Goal: Navigation & Orientation: Understand site structure

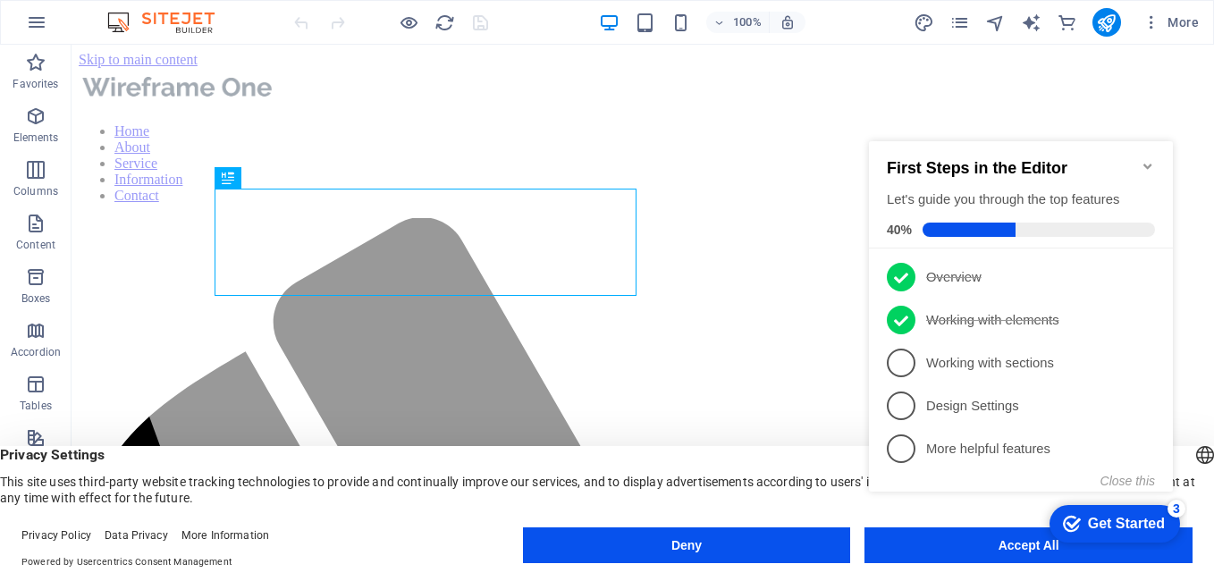
click at [1148, 159] on icon "Minimize checklist" at bounding box center [1147, 166] width 14 height 14
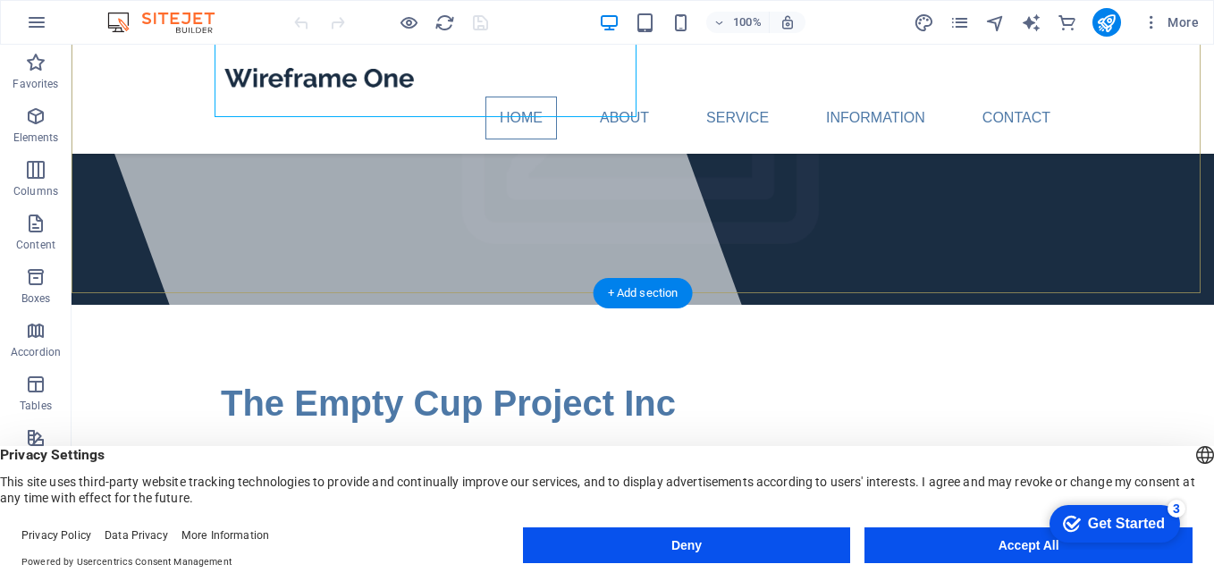
scroll to position [179, 0]
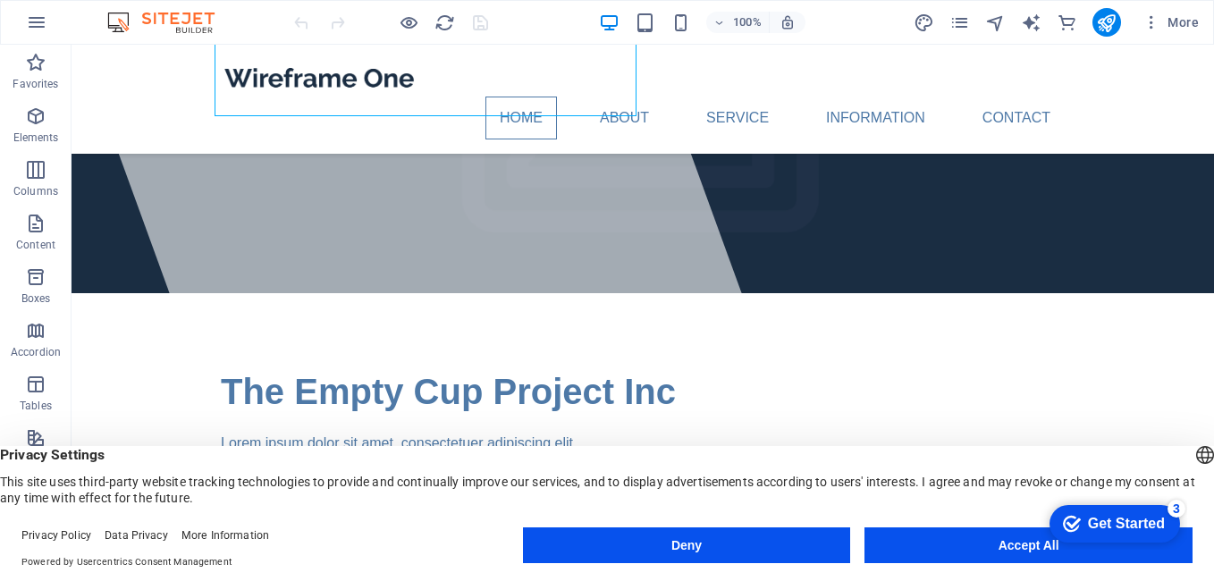
click at [1012, 550] on button "Accept All" at bounding box center [1028, 545] width 328 height 36
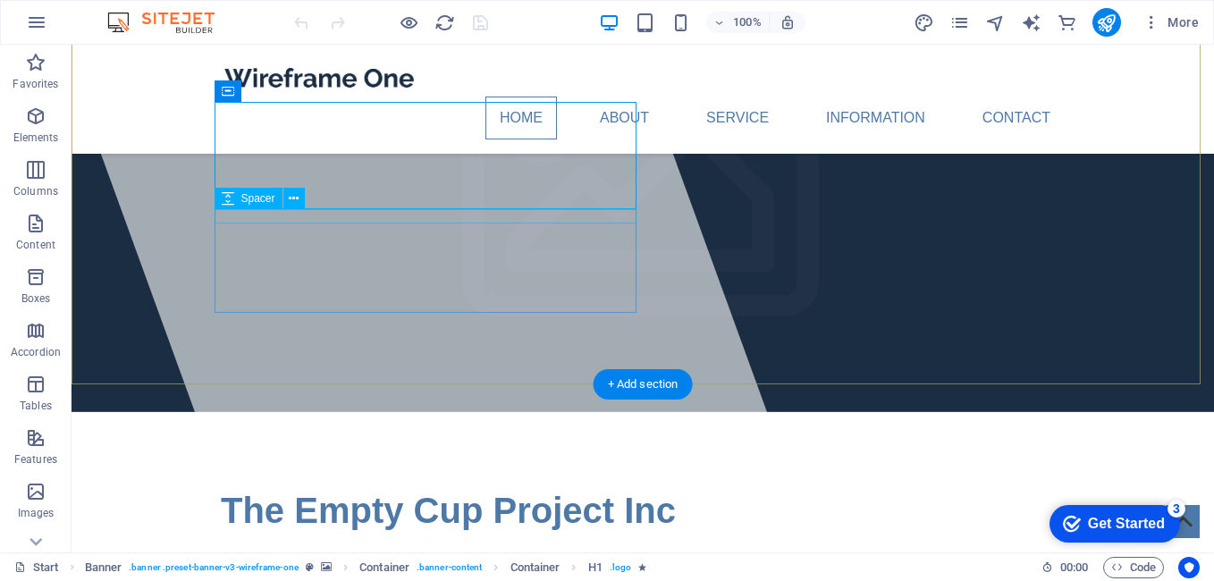
scroll to position [0, 0]
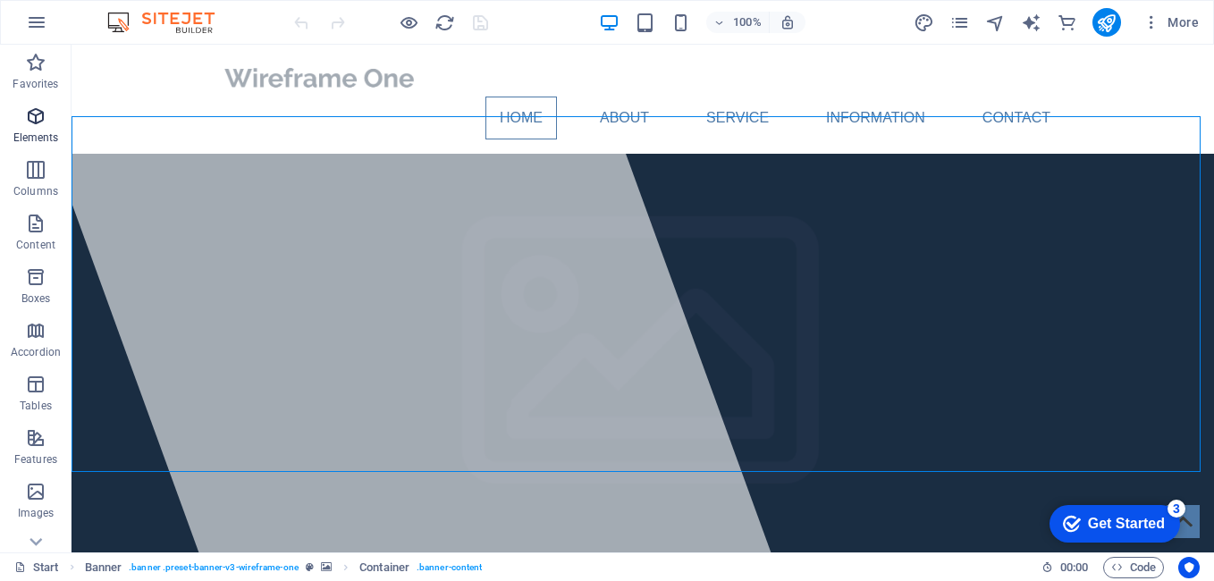
click at [28, 128] on span "Elements" at bounding box center [35, 126] width 71 height 43
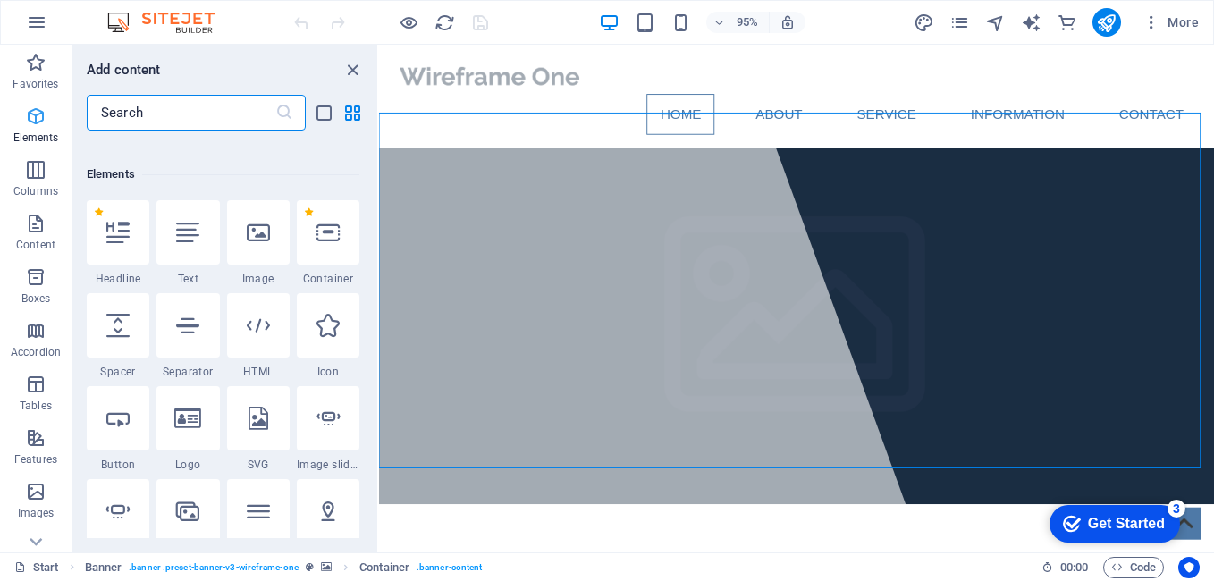
scroll to position [190, 0]
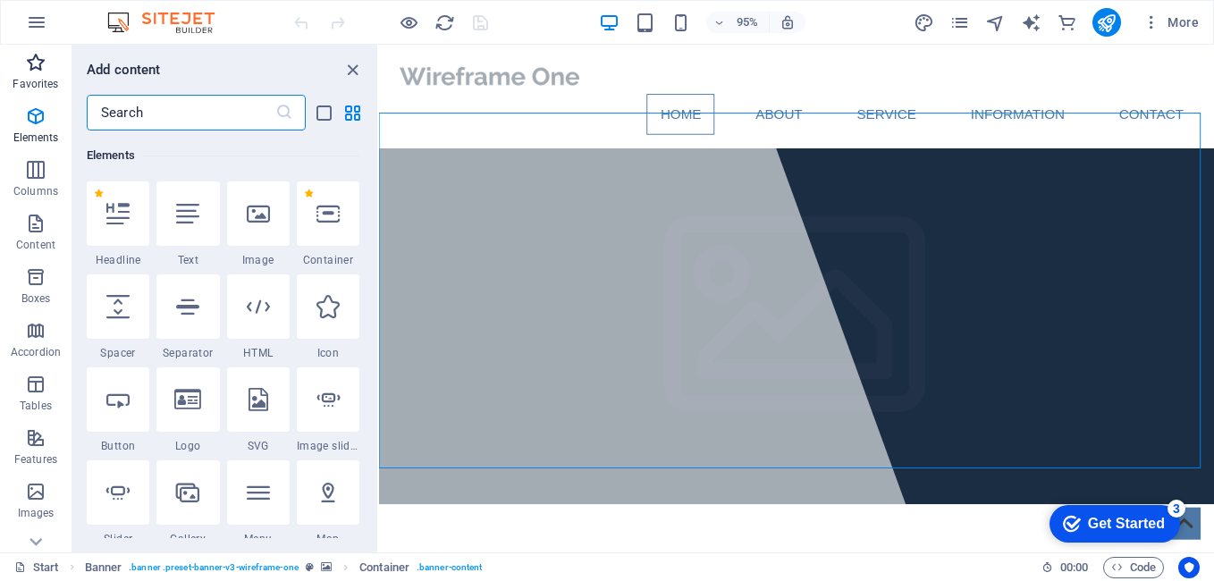
click at [33, 53] on icon "button" at bounding box center [35, 62] width 21 height 21
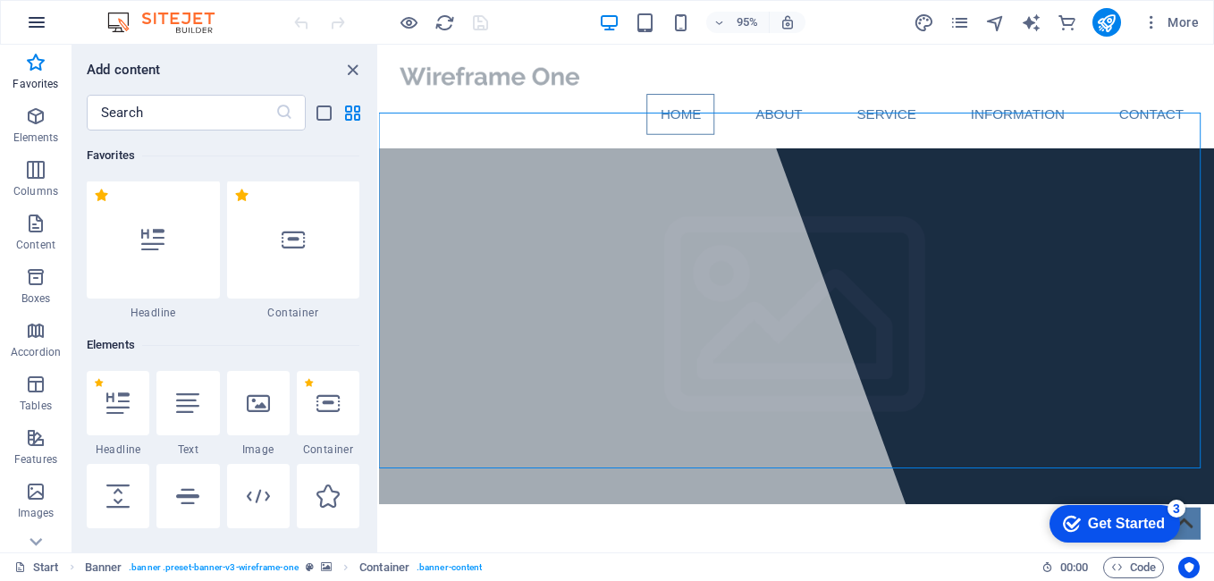
scroll to position [0, 0]
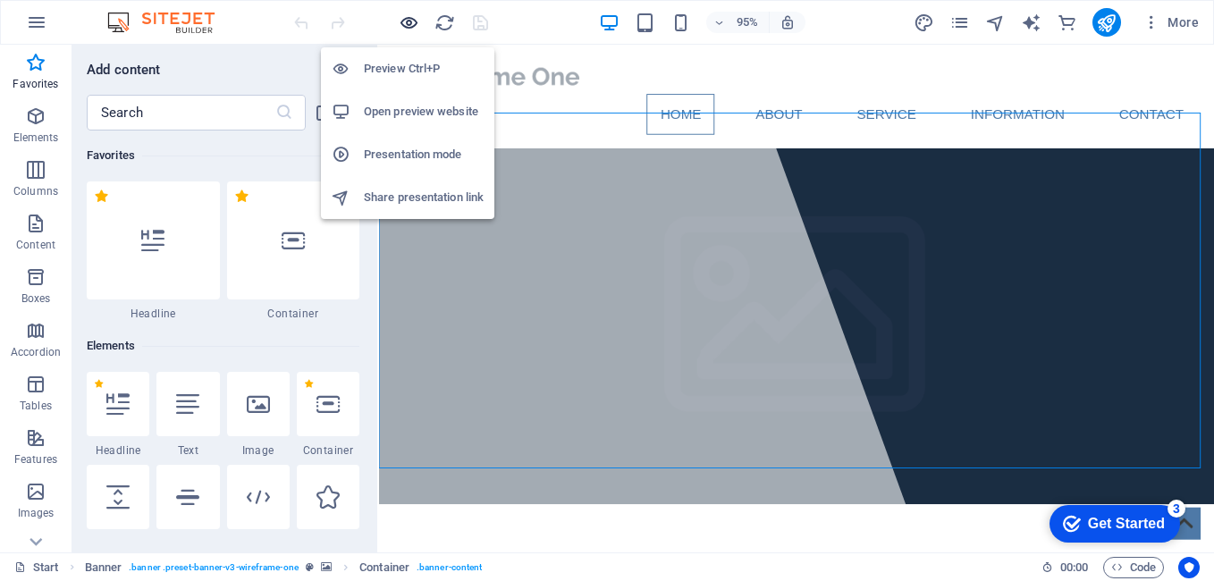
click at [405, 27] on icon "button" at bounding box center [409, 23] width 21 height 21
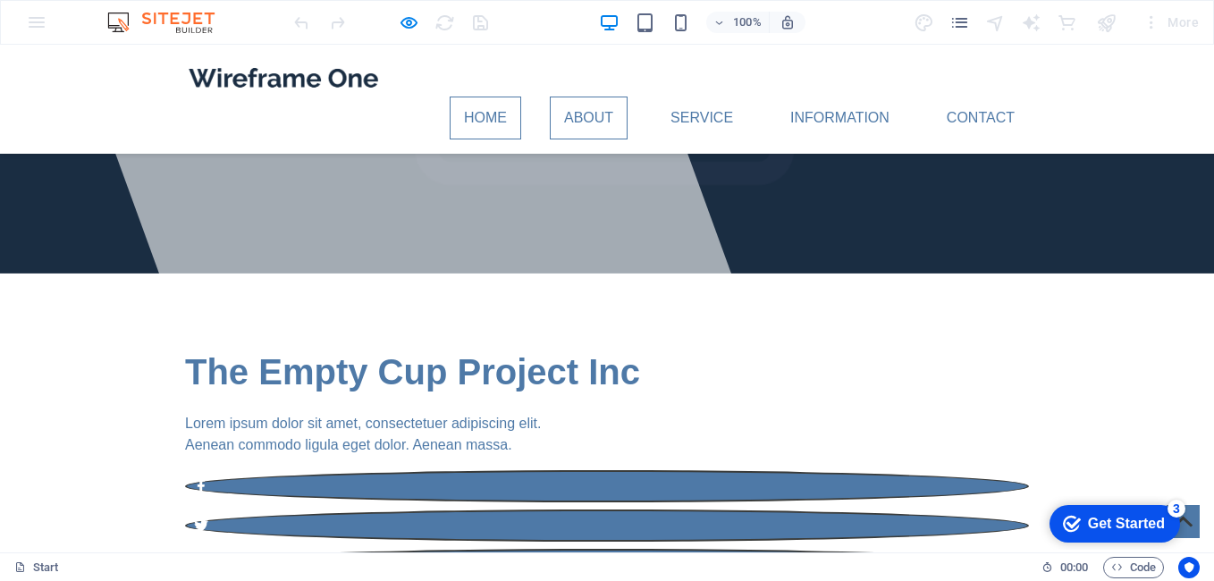
click at [517, 97] on link "Home" at bounding box center [485, 118] width 71 height 43
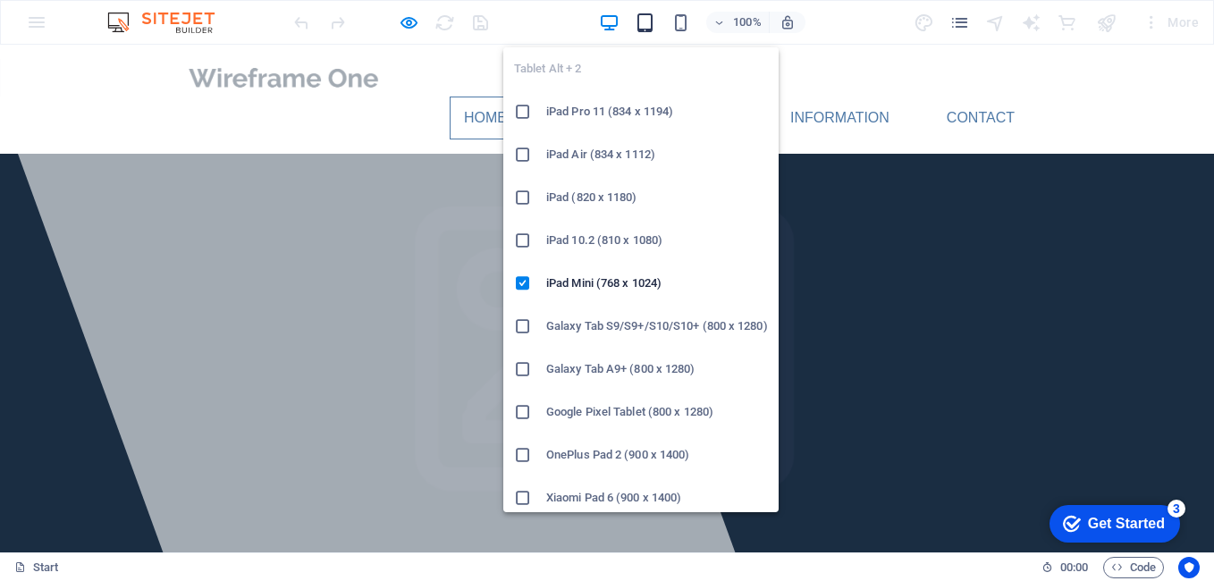
click at [642, 31] on icon "button" at bounding box center [644, 23] width 21 height 21
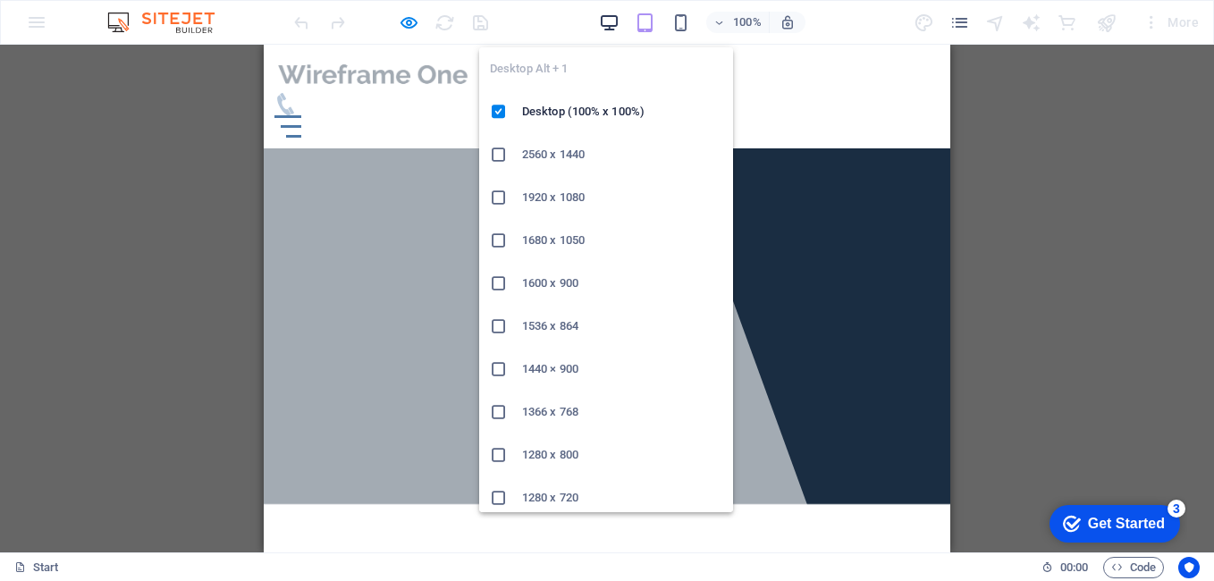
click at [603, 23] on icon "button" at bounding box center [609, 23] width 21 height 21
